Goal: Communication & Community: Answer question/provide support

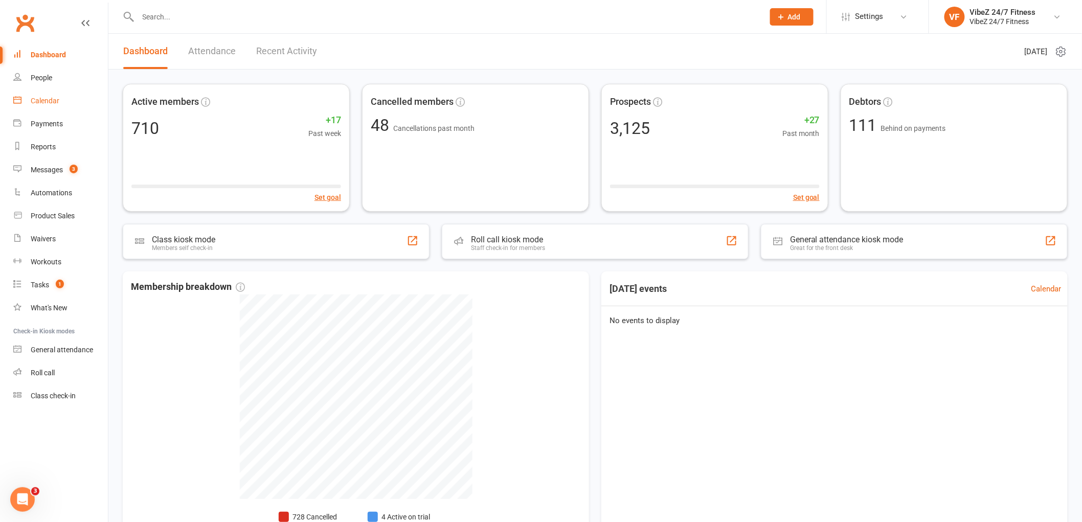
click at [39, 94] on link "Calendar" at bounding box center [60, 100] width 95 height 23
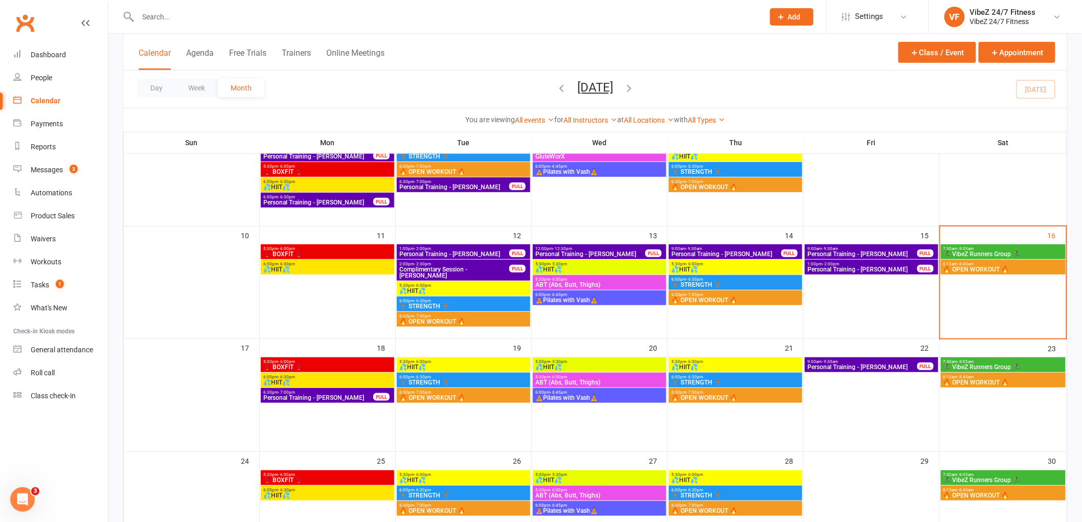
scroll to position [227, 0]
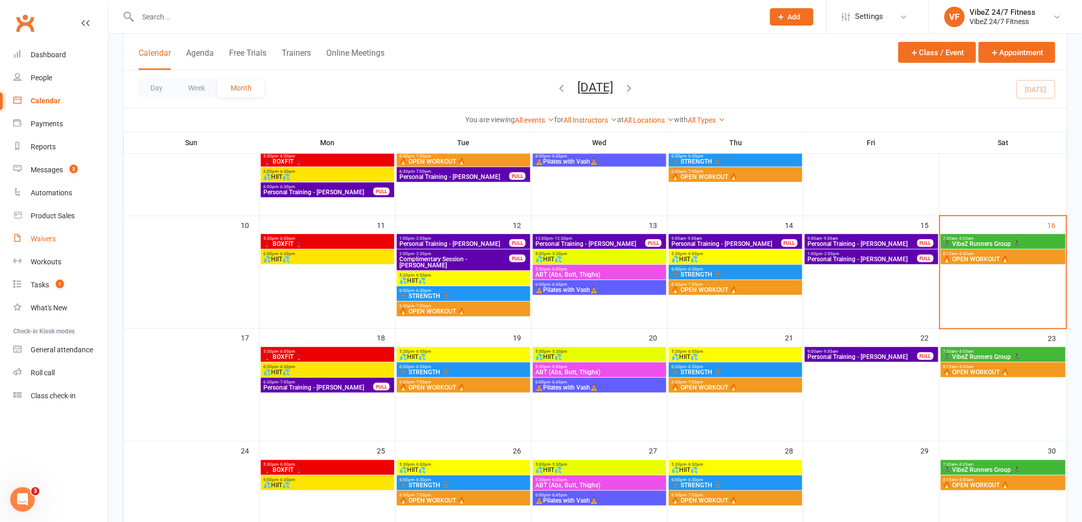
click at [59, 242] on link "Waivers" at bounding box center [60, 239] width 95 height 23
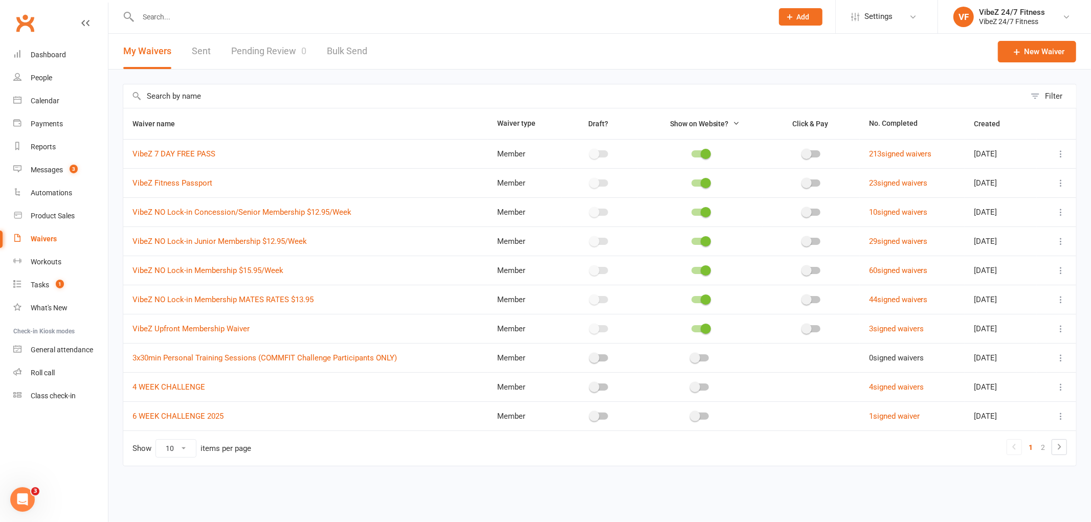
click at [253, 12] on input "text" at bounding box center [450, 17] width 630 height 14
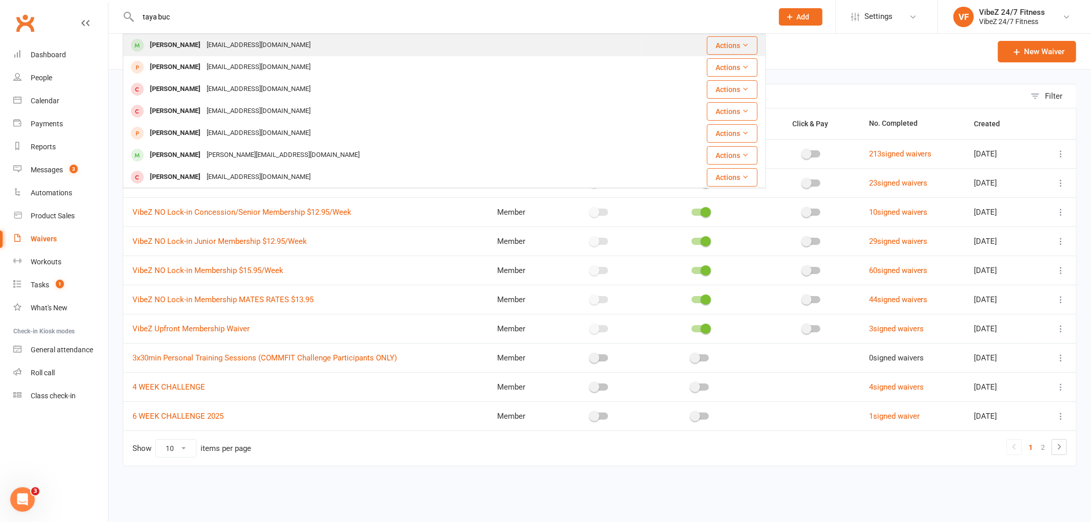
type input "taya buc"
click at [232, 41] on div "[EMAIL_ADDRESS][DOMAIN_NAME]" at bounding box center [259, 45] width 110 height 15
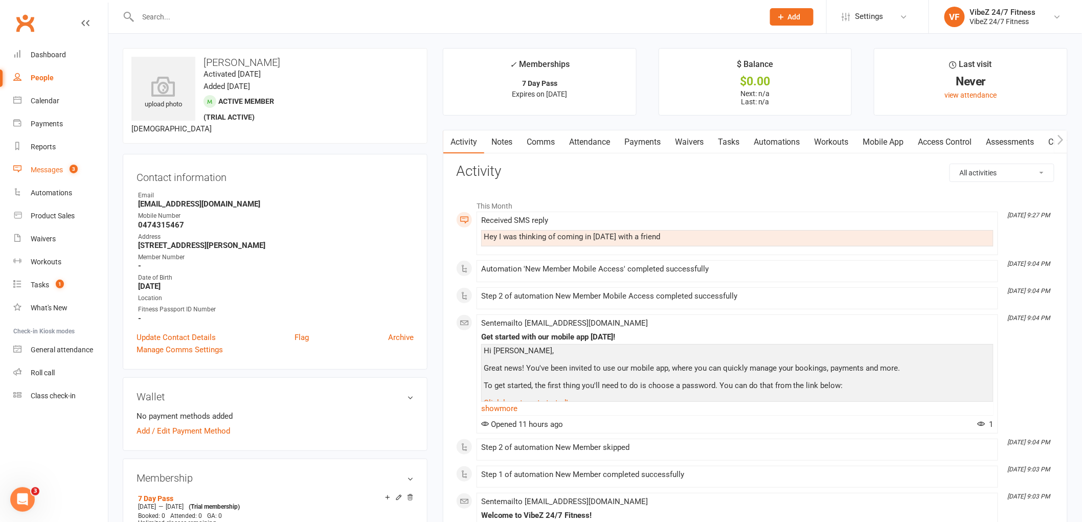
click at [60, 164] on link "Messages 3" at bounding box center [60, 170] width 95 height 23
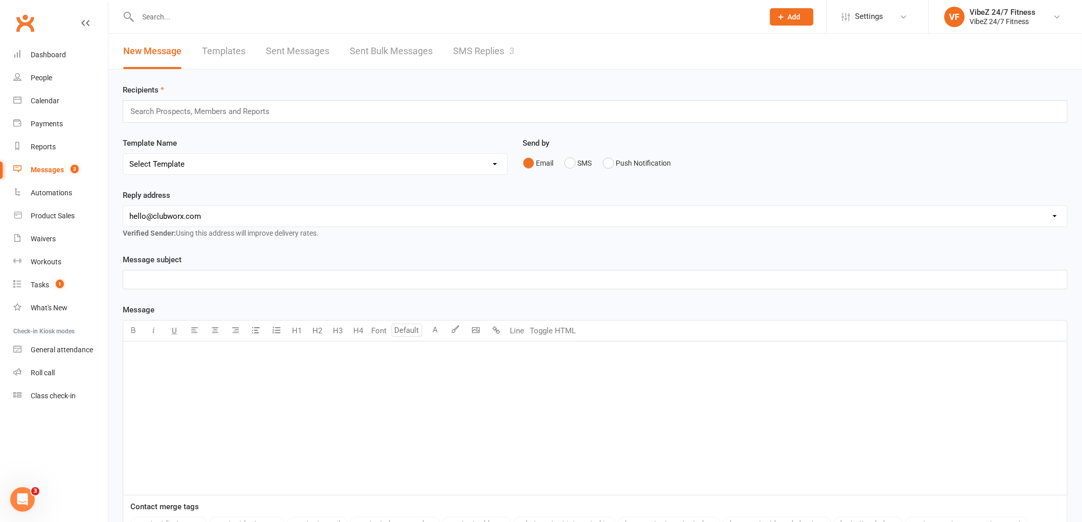
click at [472, 52] on link "SMS Replies 3" at bounding box center [483, 51] width 61 height 35
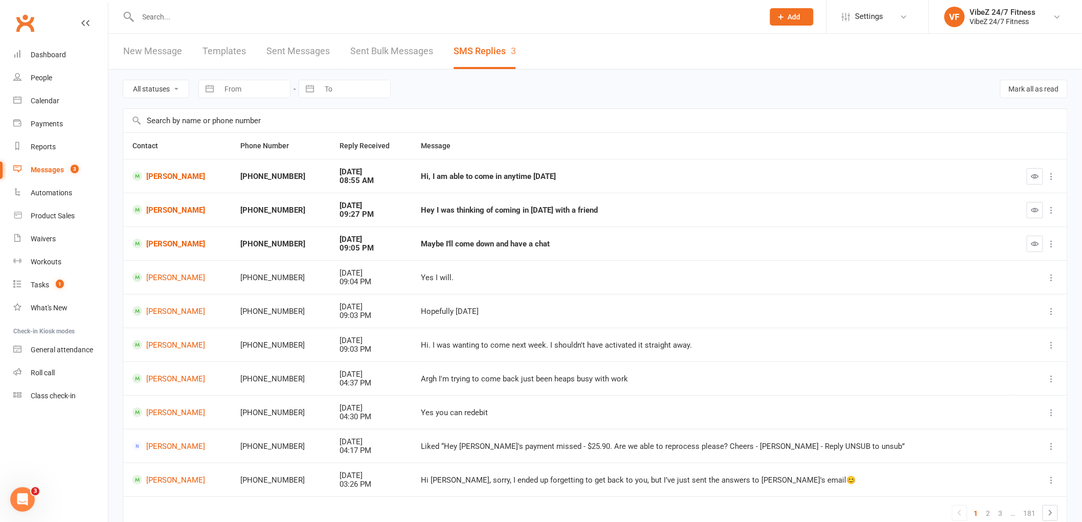
click at [254, 19] on input "text" at bounding box center [446, 17] width 622 height 14
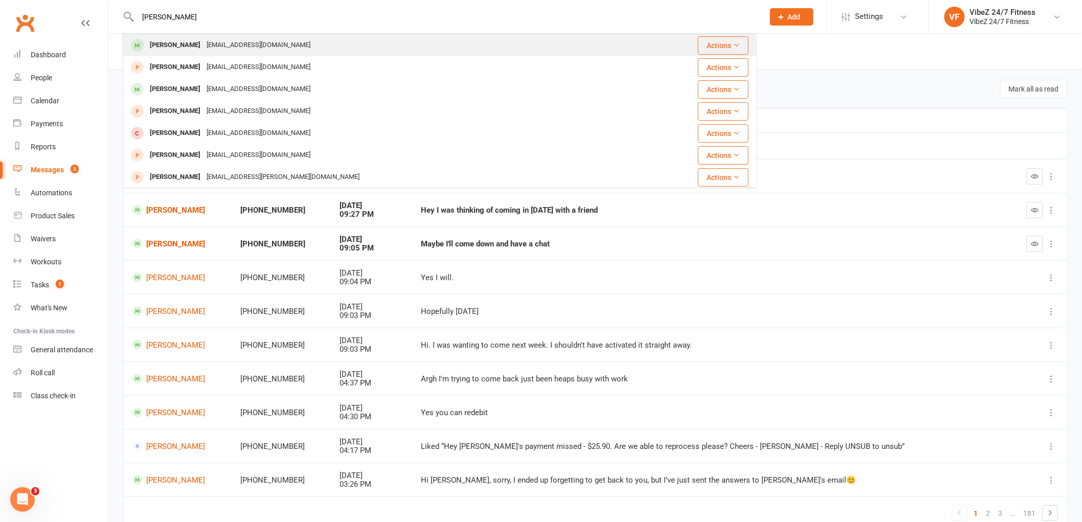
type input "[PERSON_NAME]"
click at [263, 39] on div "[PERSON_NAME] [EMAIL_ADDRESS][DOMAIN_NAME]" at bounding box center [378, 45] width 509 height 21
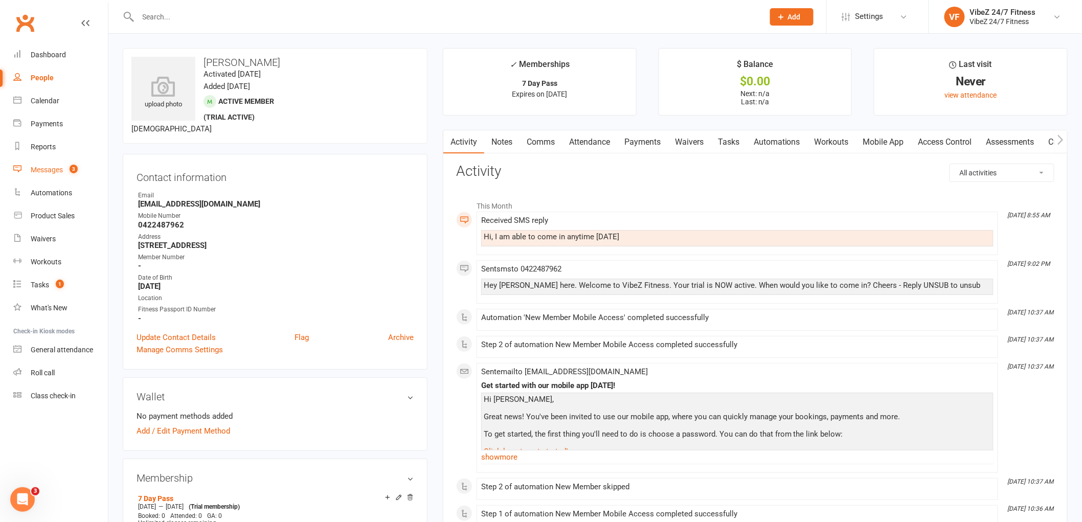
click at [81, 177] on link "Messages 3" at bounding box center [60, 170] width 95 height 23
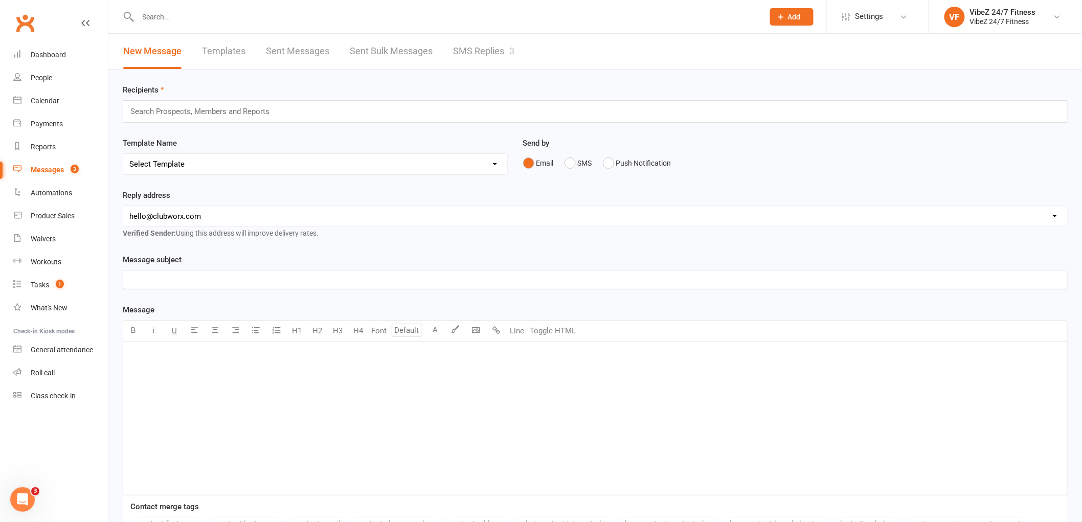
click at [168, 22] on input "text" at bounding box center [446, 17] width 622 height 14
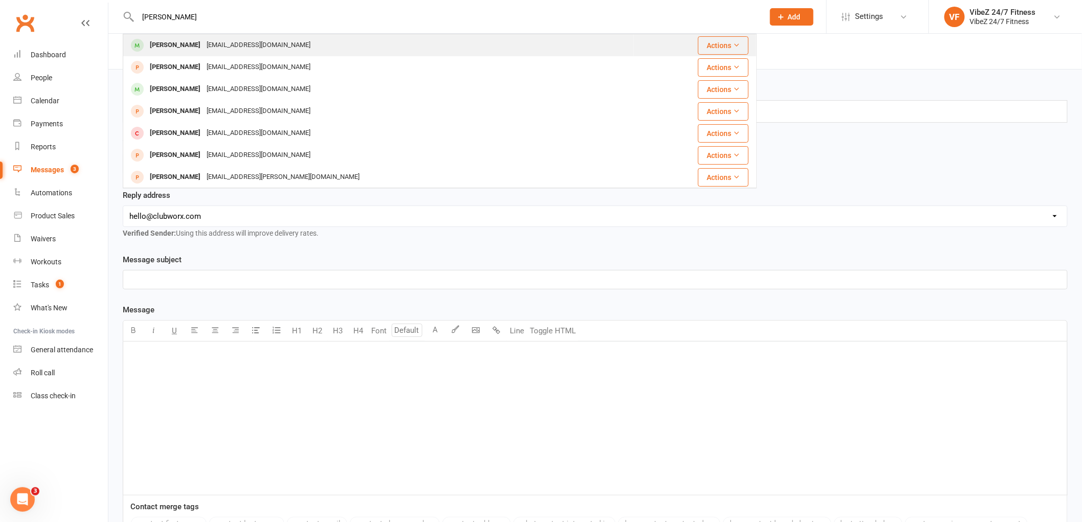
type input "[PERSON_NAME]"
click at [266, 47] on div "[PERSON_NAME] [EMAIL_ADDRESS][DOMAIN_NAME]" at bounding box center [378, 45] width 509 height 21
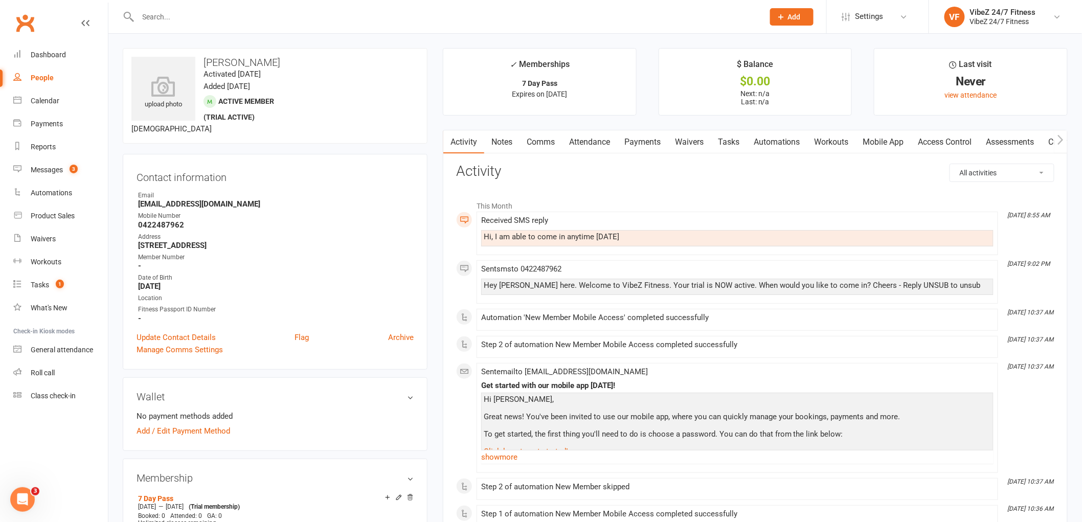
click at [553, 143] on link "Comms" at bounding box center [540, 142] width 42 height 24
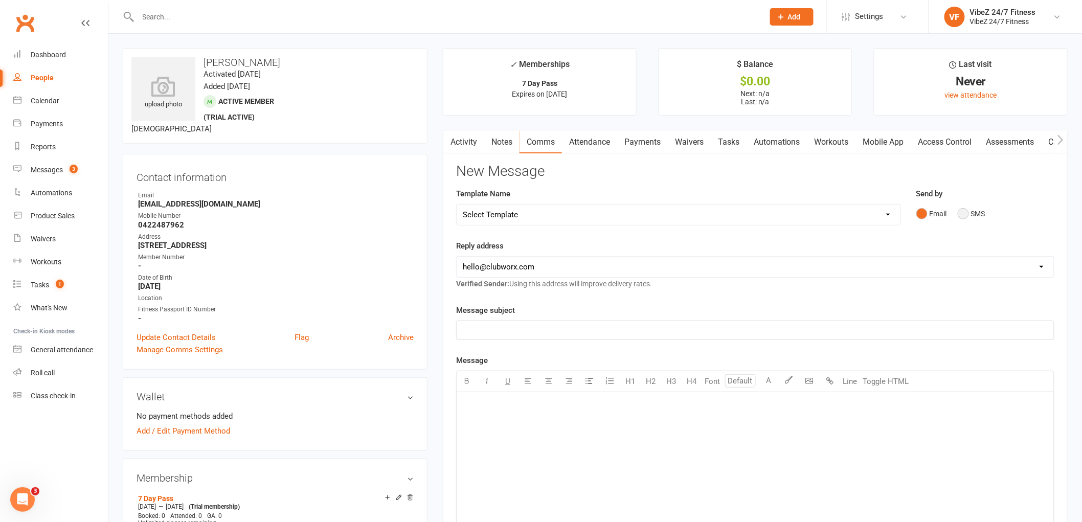
click at [962, 212] on button "SMS" at bounding box center [972, 213] width 28 height 19
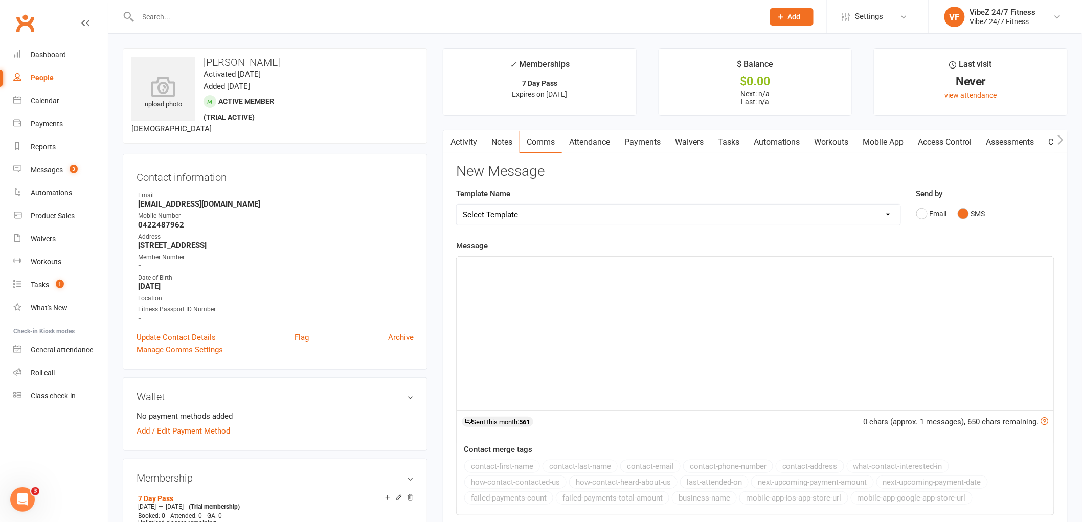
click at [509, 211] on select "Select Template [Email] 1ST WARNING OUTSTANDING ACCOUNT [Email] OUTSTANDING ACC…" at bounding box center [679, 215] width 444 height 20
click at [546, 282] on div "﻿" at bounding box center [755, 333] width 597 height 153
click at [464, 270] on p "hey there, we are staffed until 1pm [DATE]" at bounding box center [755, 266] width 585 height 12
click at [466, 270] on p "hey there, we are staffed until 1pm [DATE]" at bounding box center [755, 266] width 585 height 12
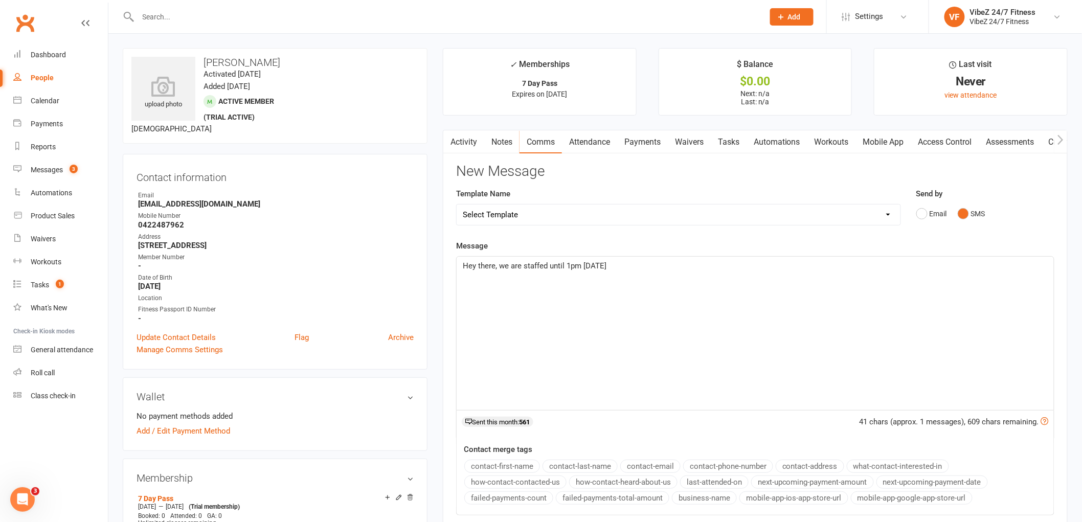
click at [636, 276] on div "Hey there, we are staffed until 1pm [DATE]" at bounding box center [755, 333] width 597 height 153
